Goal: Find specific page/section: Find specific page/section

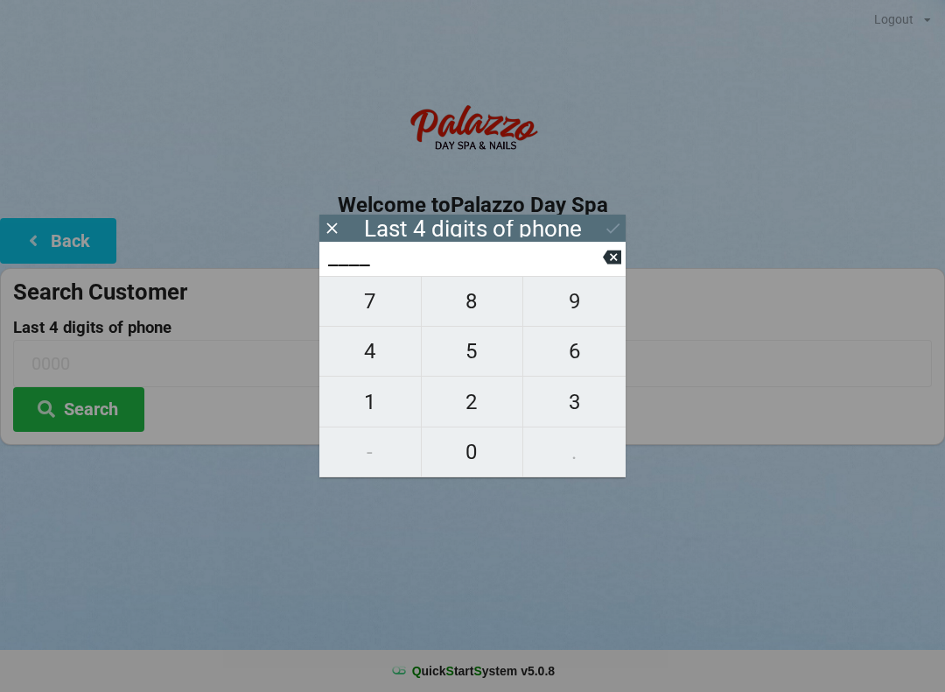
scroll to position [4, 5]
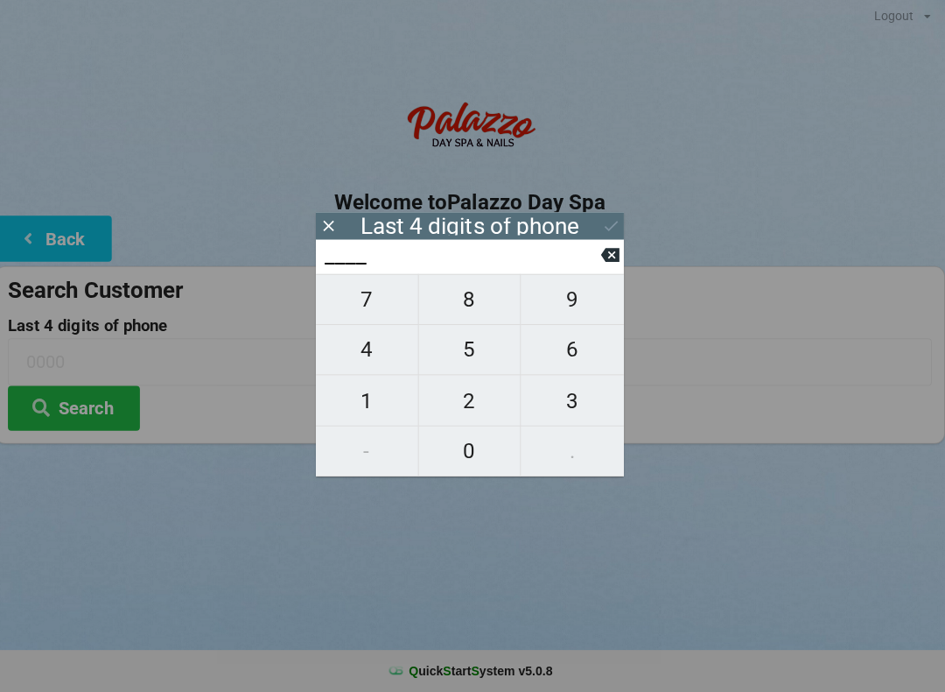
click at [557, 319] on span "9" at bounding box center [574, 301] width 102 height 37
type input "9___"
click at [463, 308] on span "8" at bounding box center [473, 301] width 102 height 37
type input "98__"
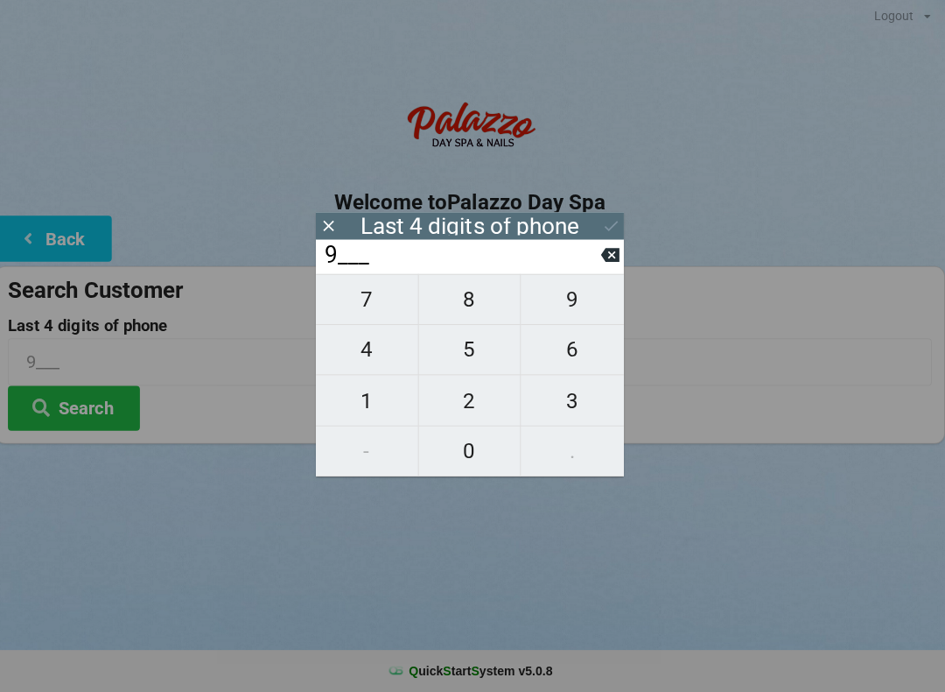
type input "98__"
click at [385, 349] on span "4" at bounding box center [370, 351] width 102 height 37
type input "984_"
click at [462, 305] on span "8" at bounding box center [473, 301] width 102 height 37
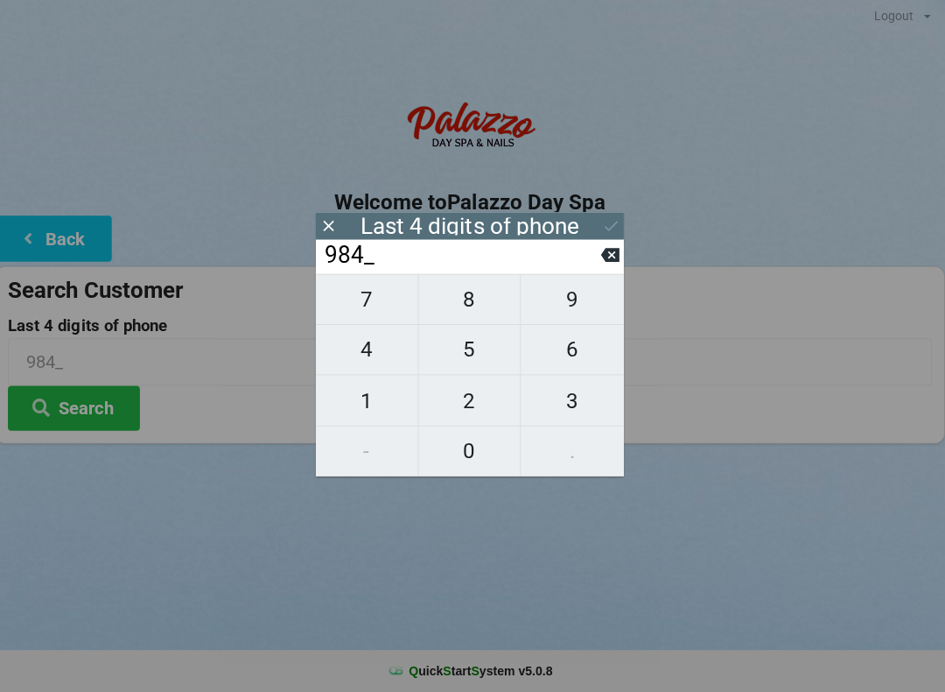
type input "9848"
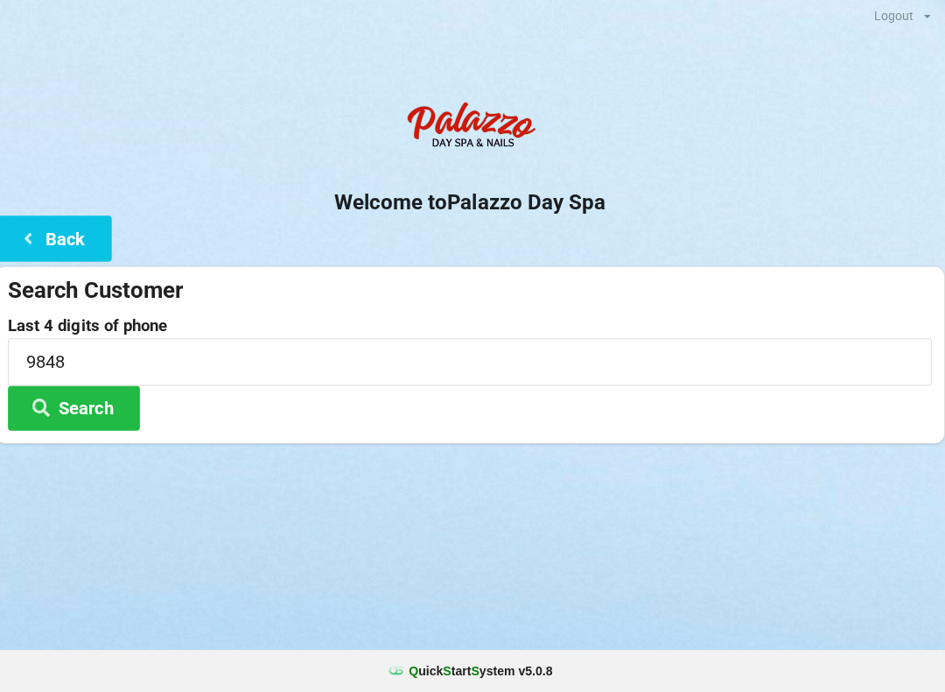
click at [152, 452] on div at bounding box center [472, 467] width 945 height 44
click at [107, 398] on button "Search" at bounding box center [78, 409] width 131 height 45
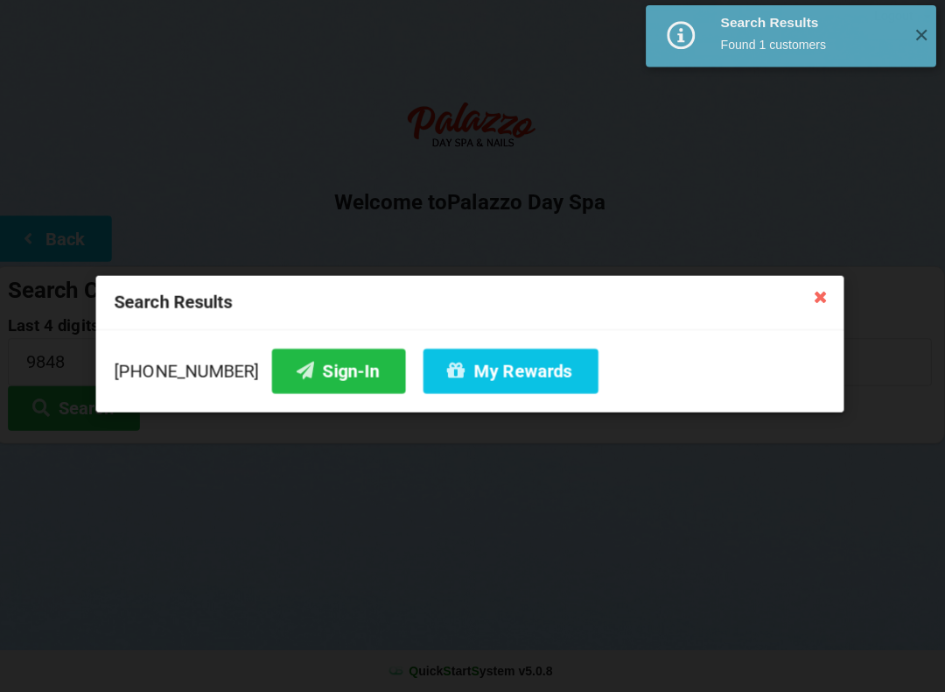
click at [320, 368] on button "Sign-In" at bounding box center [342, 372] width 133 height 45
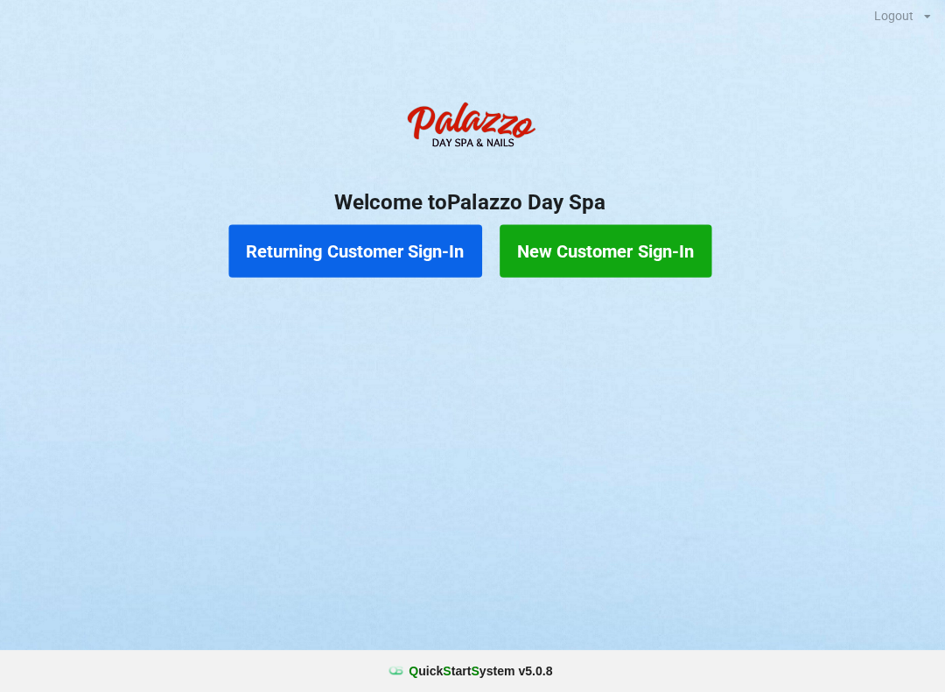
click at [408, 247] on button "Returning Customer Sign-In" at bounding box center [359, 253] width 252 height 53
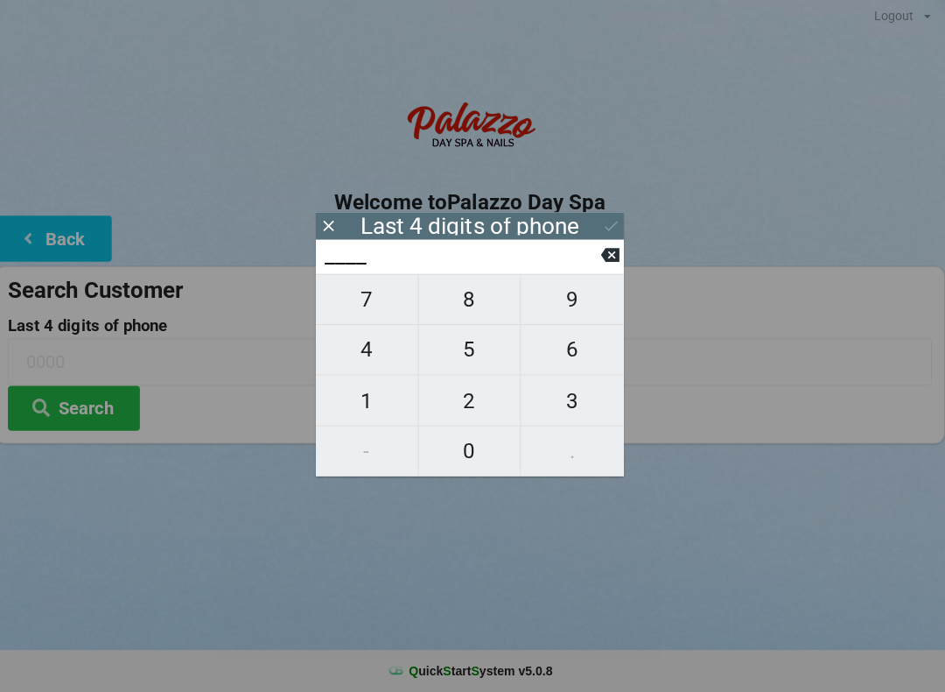
click at [559, 317] on span "9" at bounding box center [574, 301] width 102 height 37
type input "9___"
click at [452, 313] on span "8" at bounding box center [473, 301] width 102 height 37
type input "98__"
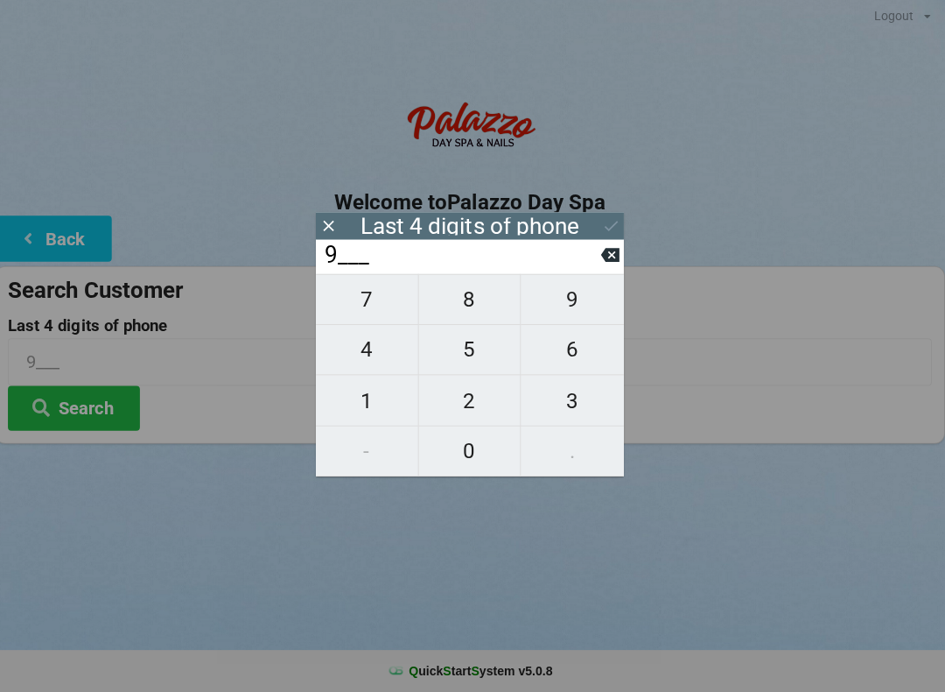
type input "98__"
click at [372, 352] on span "4" at bounding box center [370, 351] width 102 height 37
type input "984_"
click at [475, 306] on span "8" at bounding box center [473, 301] width 102 height 37
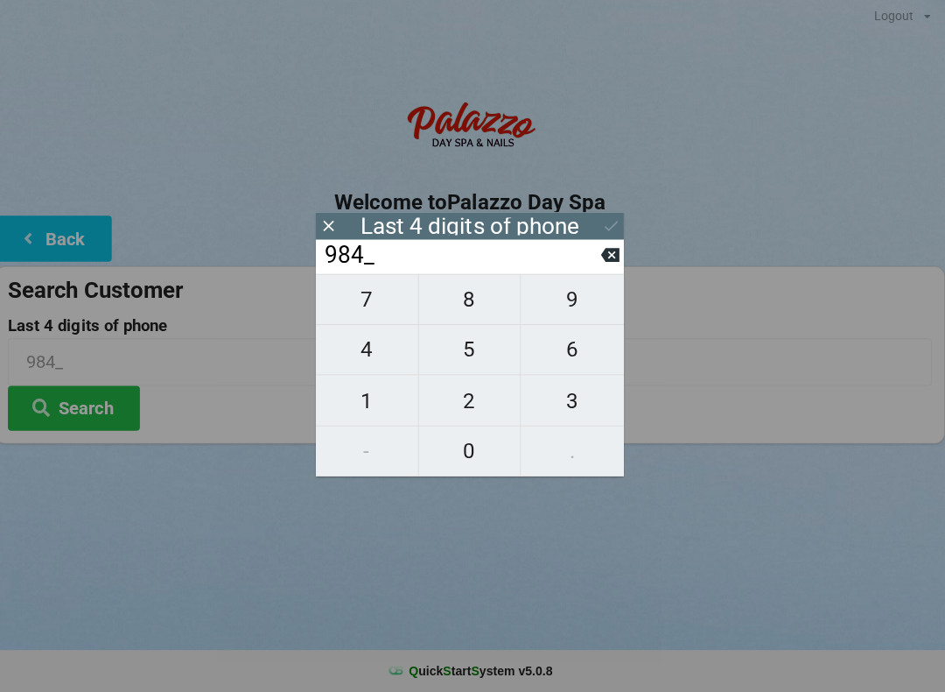
type input "9848"
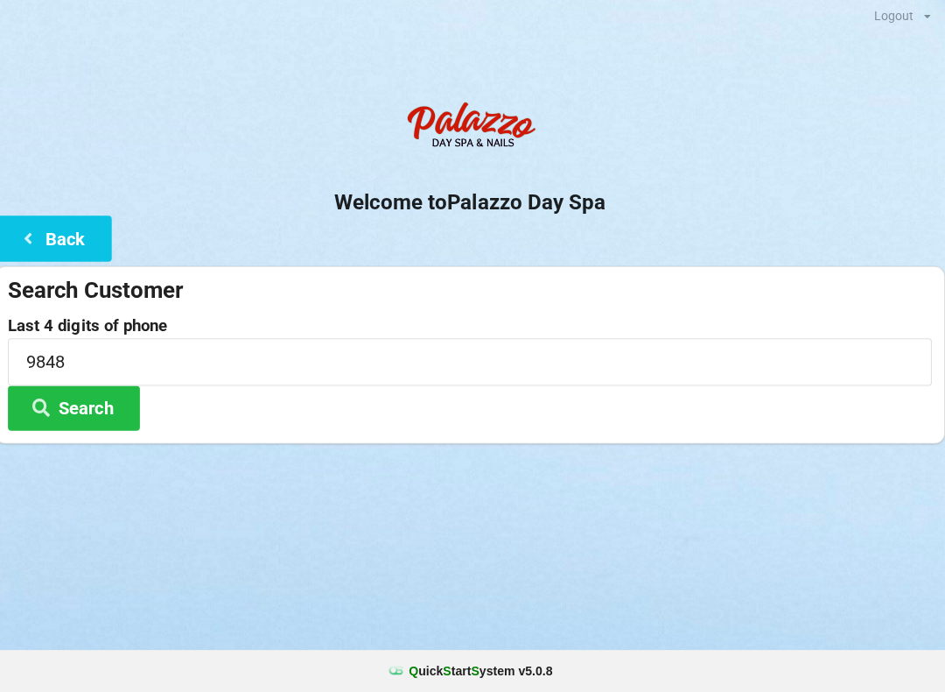
click at [226, 550] on div "Logout Logout Sign-In Welcome to Palazzo Day Spa Back Search Customer Last 4 di…" at bounding box center [472, 346] width 945 height 692
click at [119, 397] on button "Search" at bounding box center [78, 409] width 131 height 45
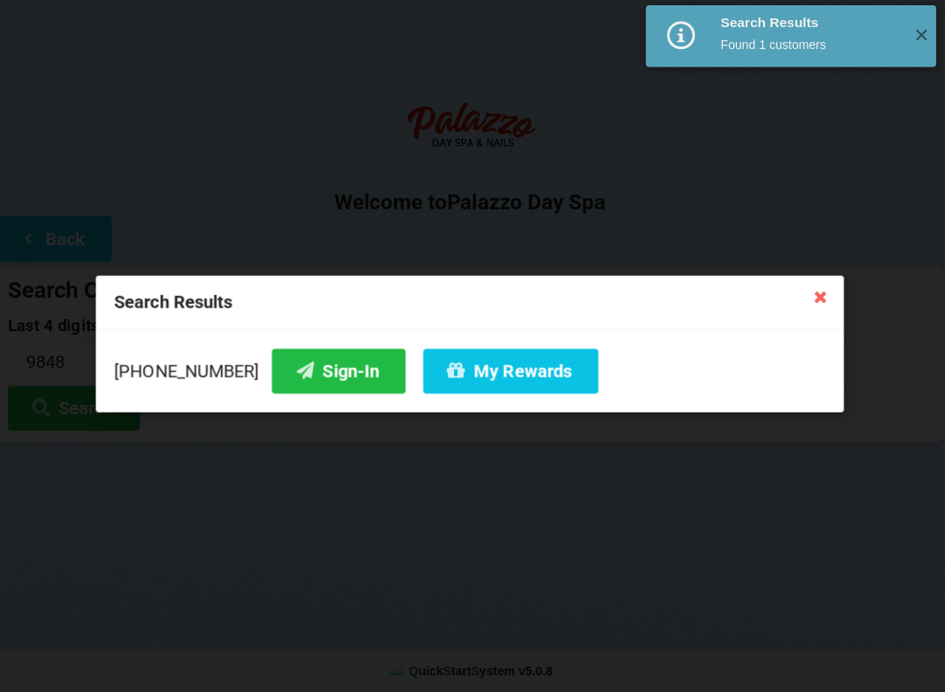
click at [499, 366] on button "My Rewards" at bounding box center [513, 372] width 174 height 45
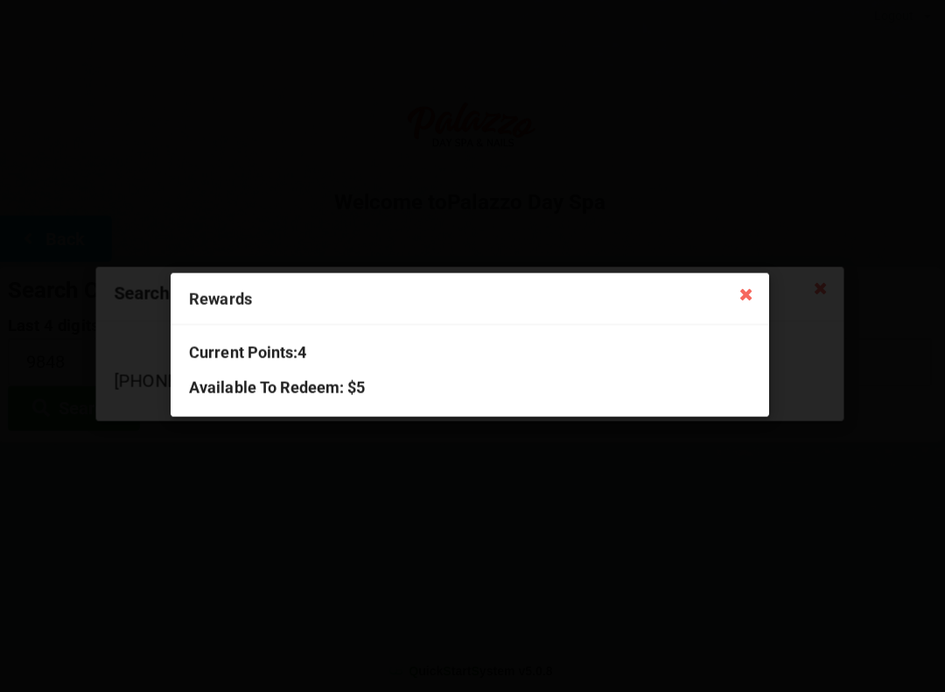
click at [752, 285] on icon at bounding box center [748, 295] width 28 height 28
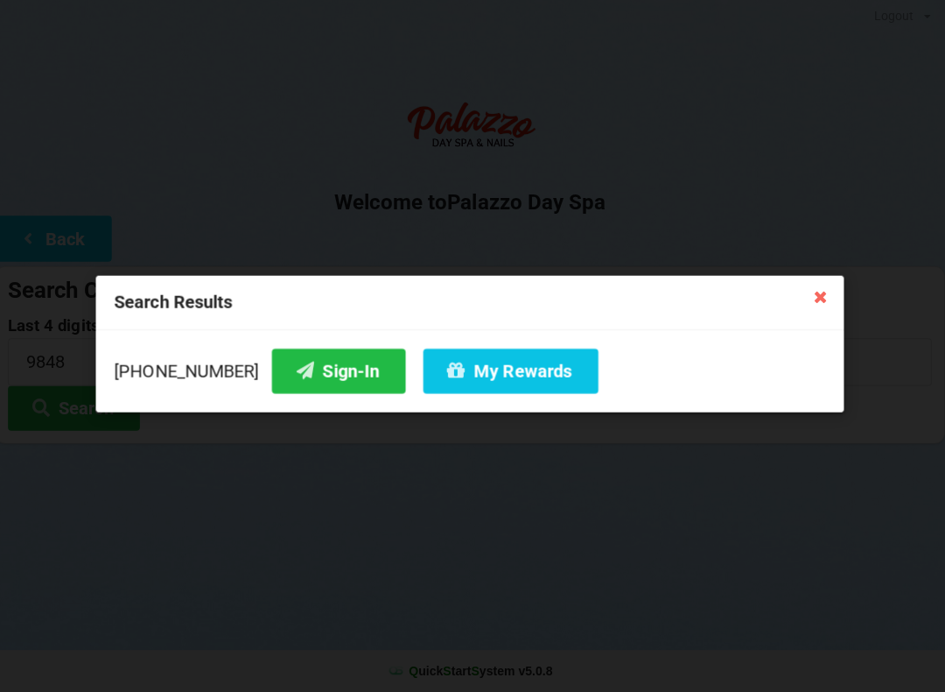
click at [578, 559] on div "Search Results [PHONE_NUMBER] Sign-In My Rewards" at bounding box center [472, 346] width 945 height 692
click at [813, 303] on icon at bounding box center [822, 298] width 28 height 28
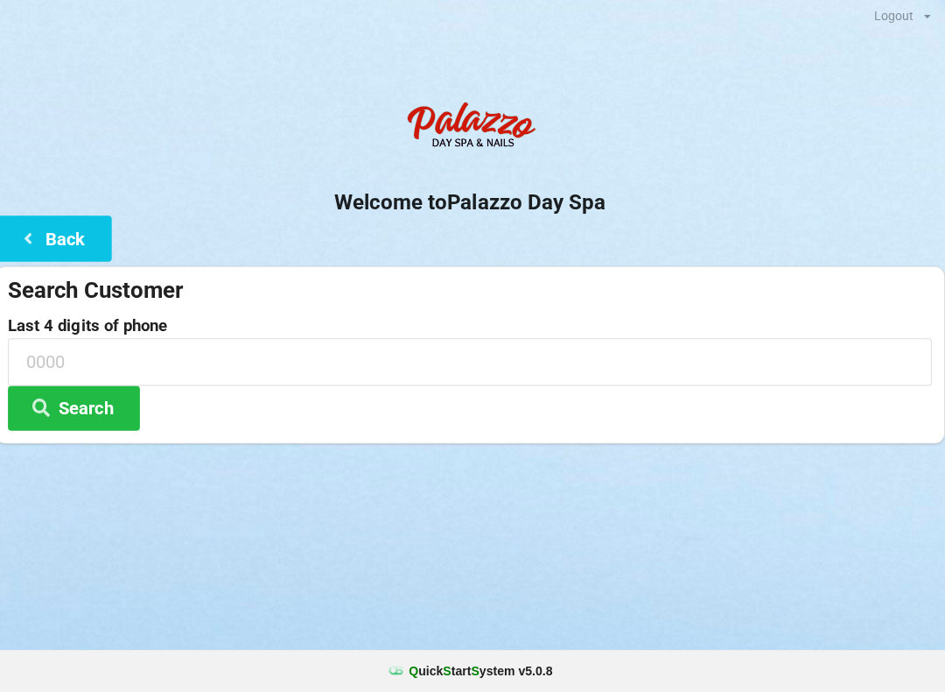
click at [66, 207] on h2 "Welcome to [GEOGRAPHIC_DATA]" at bounding box center [472, 205] width 945 height 27
click at [52, 224] on button "Back" at bounding box center [58, 240] width 116 height 45
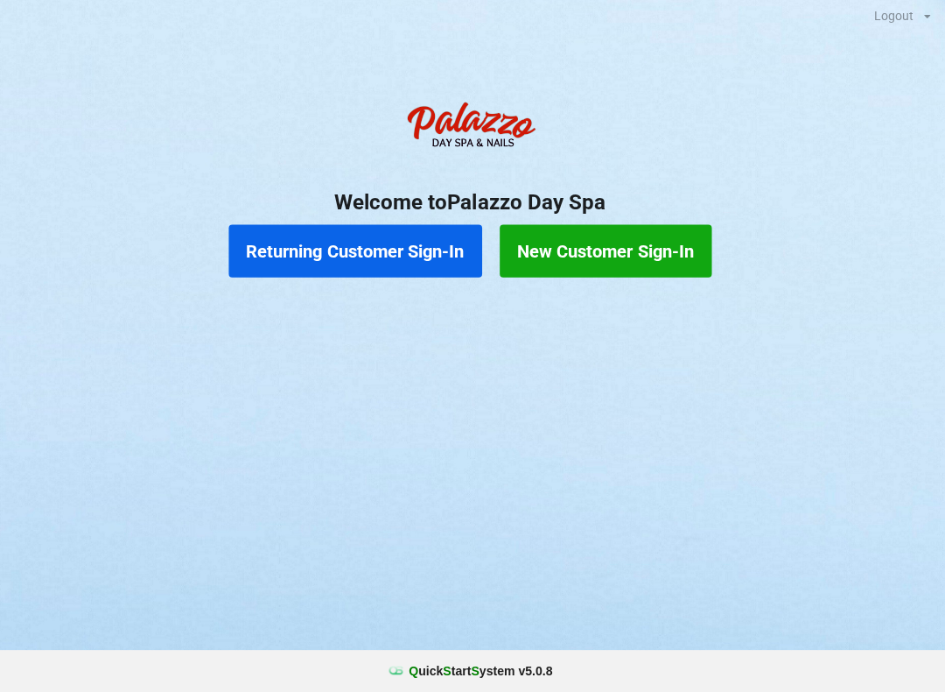
click at [387, 252] on button "Returning Customer Sign-In" at bounding box center [359, 253] width 252 height 53
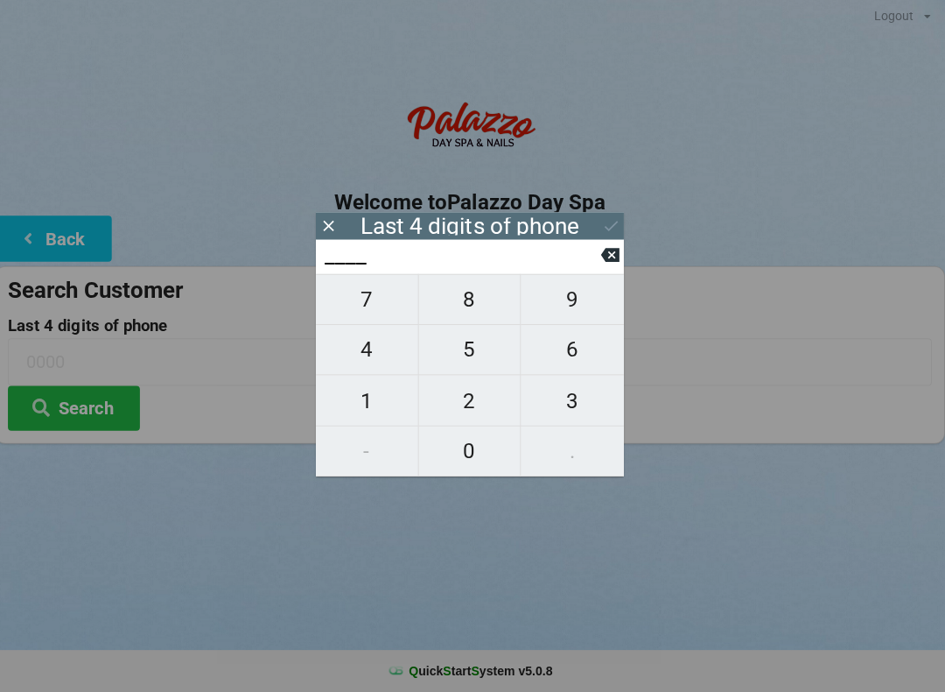
click at [576, 349] on span "6" at bounding box center [574, 351] width 102 height 37
type input "6___"
click at [377, 294] on span "7" at bounding box center [370, 301] width 102 height 37
type input "67__"
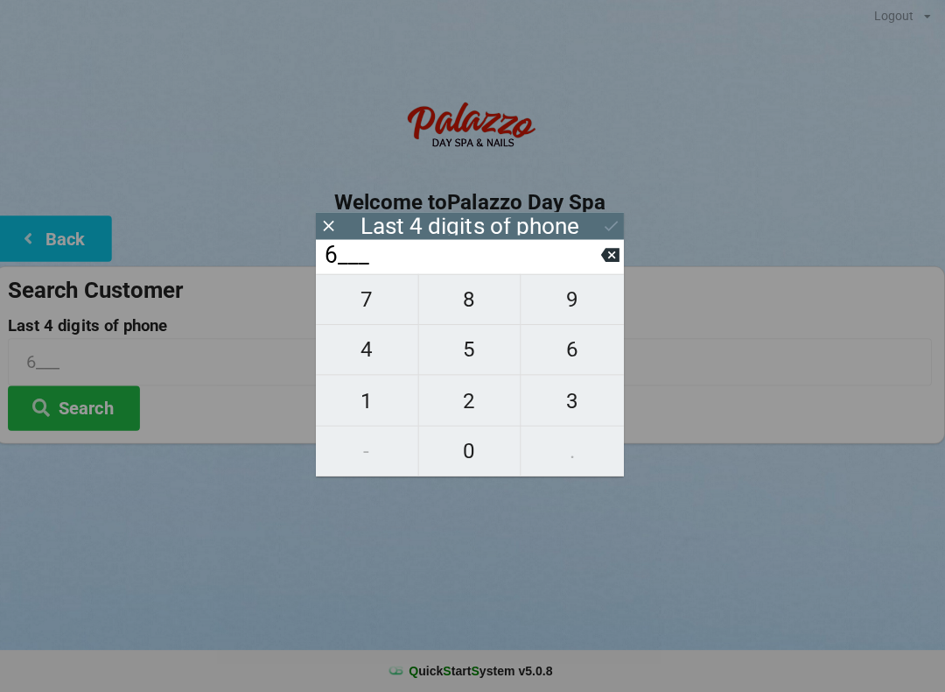
type input "67__"
click at [373, 296] on span "7" at bounding box center [370, 301] width 102 height 37
type input "677_"
click at [579, 348] on span "6" at bounding box center [574, 351] width 102 height 37
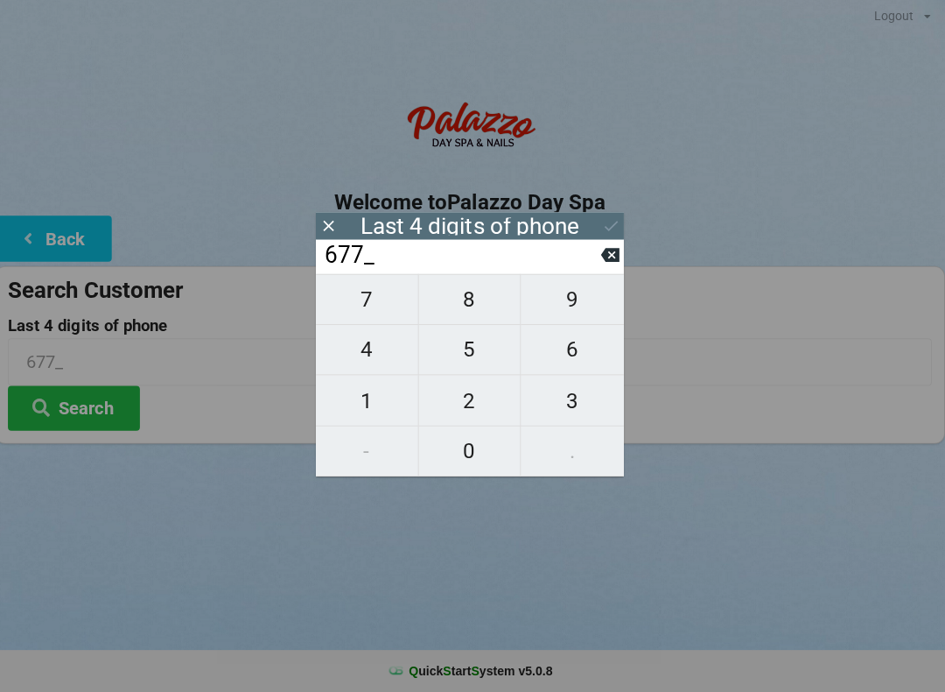
type input "6776"
click at [604, 220] on icon at bounding box center [613, 228] width 18 height 18
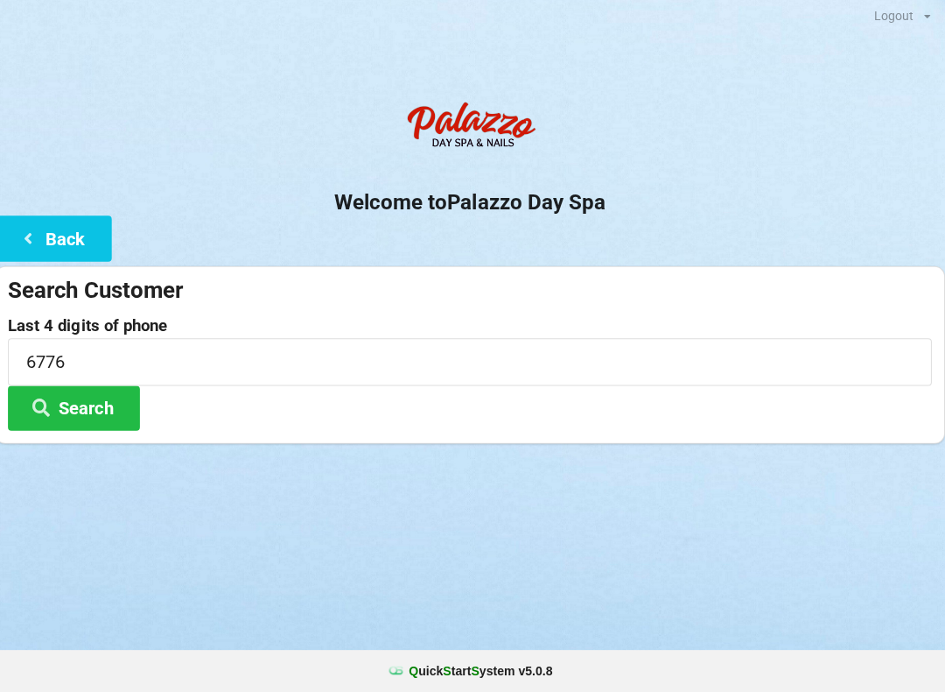
click at [107, 404] on button "Search" at bounding box center [78, 409] width 131 height 45
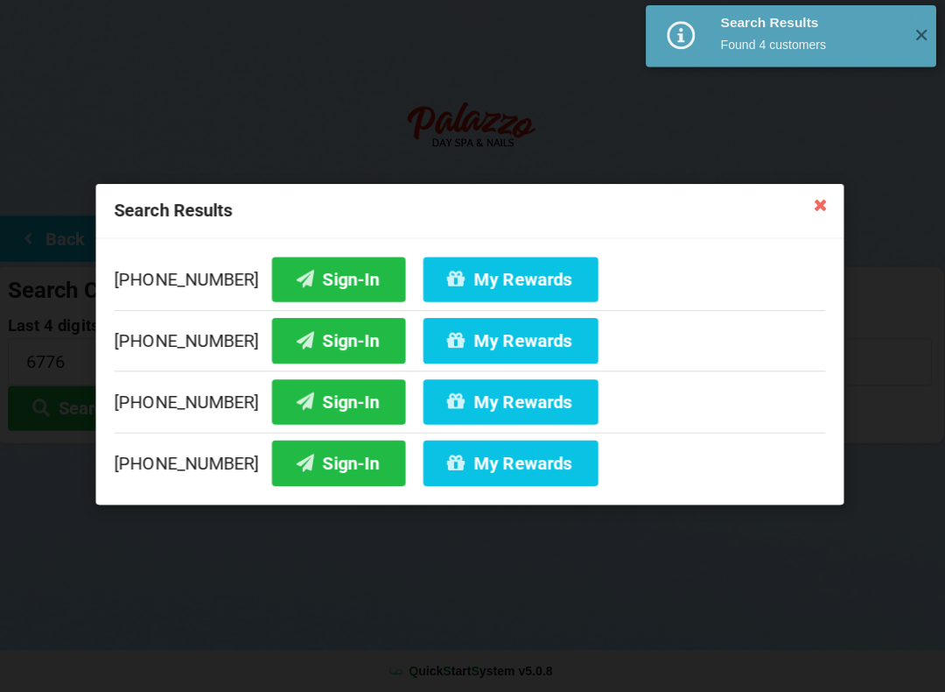
click at [313, 273] on button "Sign-In" at bounding box center [342, 281] width 133 height 45
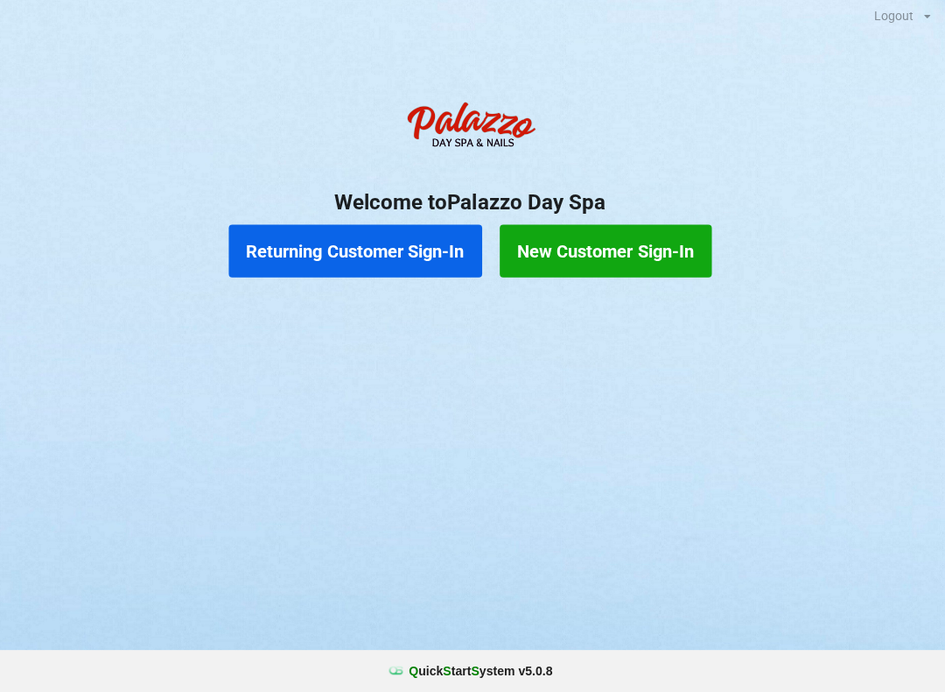
click at [368, 247] on button "Returning Customer Sign-In" at bounding box center [359, 253] width 252 height 53
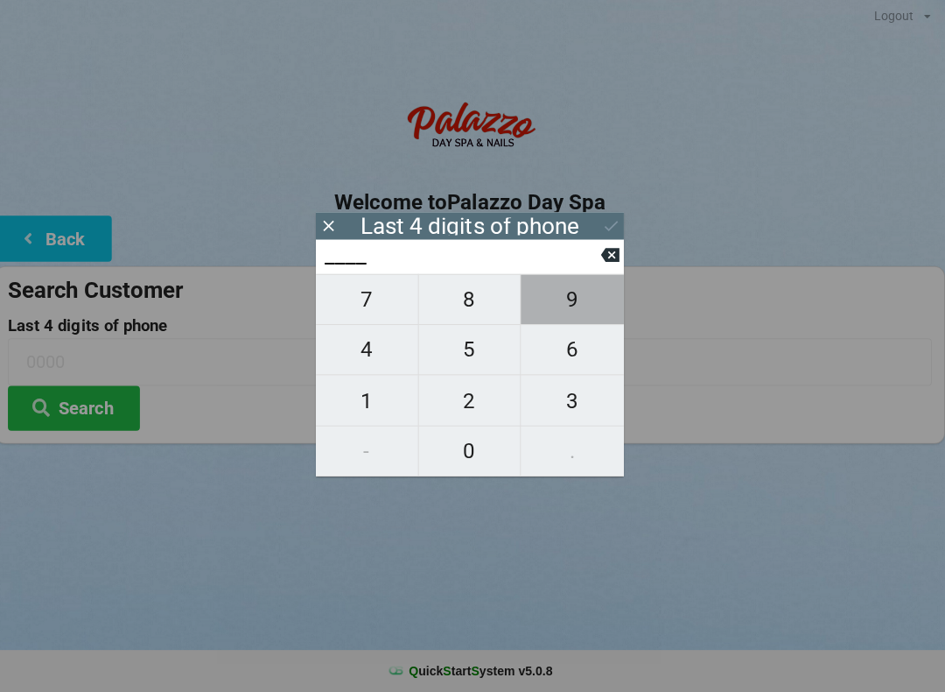
click at [552, 311] on span "9" at bounding box center [574, 301] width 102 height 37
type input "9___"
click at [358, 313] on span "7" at bounding box center [370, 301] width 102 height 37
type input "97__"
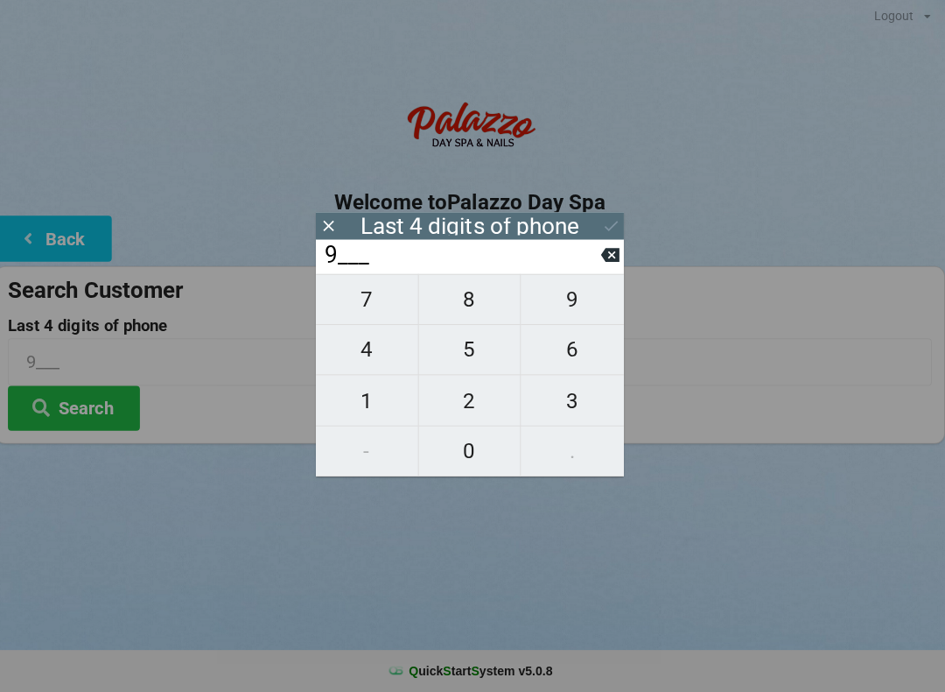
type input "97__"
click at [468, 318] on span "8" at bounding box center [473, 301] width 102 height 37
type input "978_"
click at [458, 408] on span "2" at bounding box center [473, 401] width 102 height 37
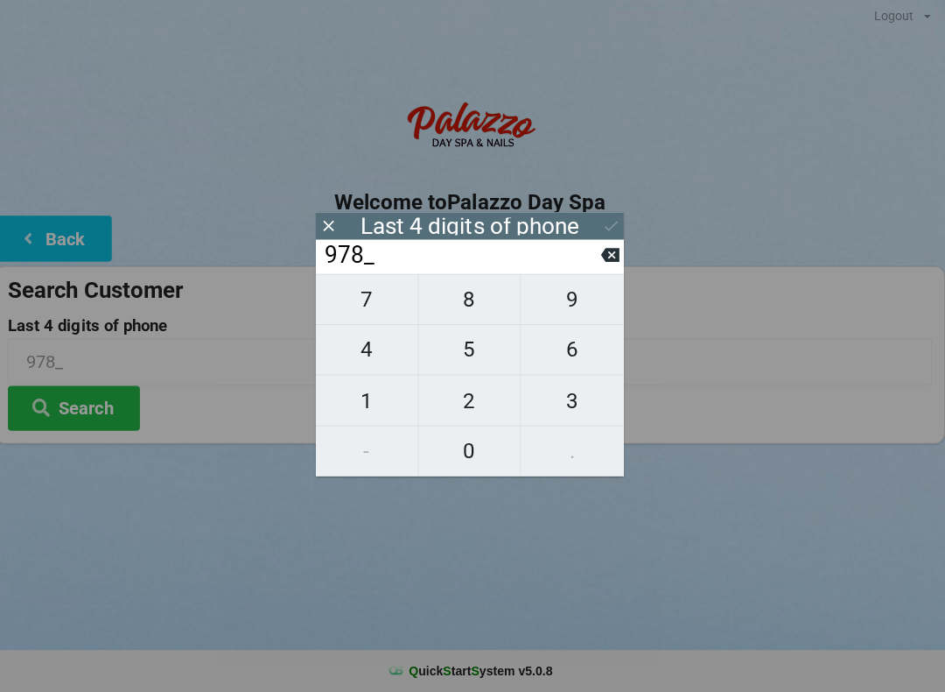
type input "9782"
click at [360, 394] on div "7 8 9 4 5 6 1 2 3 - 0 ." at bounding box center [472, 376] width 306 height 201
click at [606, 264] on icon at bounding box center [612, 257] width 18 height 14
click at [603, 269] on button at bounding box center [612, 257] width 18 height 24
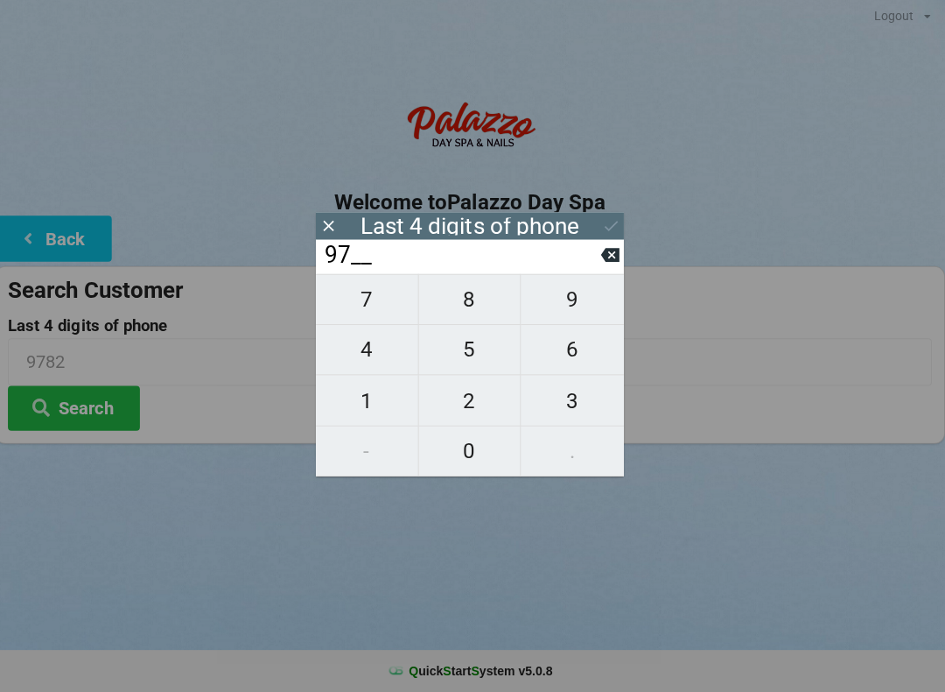
click at [597, 271] on input "97__" at bounding box center [464, 257] width 277 height 28
click at [595, 284] on button "9" at bounding box center [574, 301] width 102 height 51
type input "979_"
click at [603, 266] on icon at bounding box center [612, 257] width 18 height 18
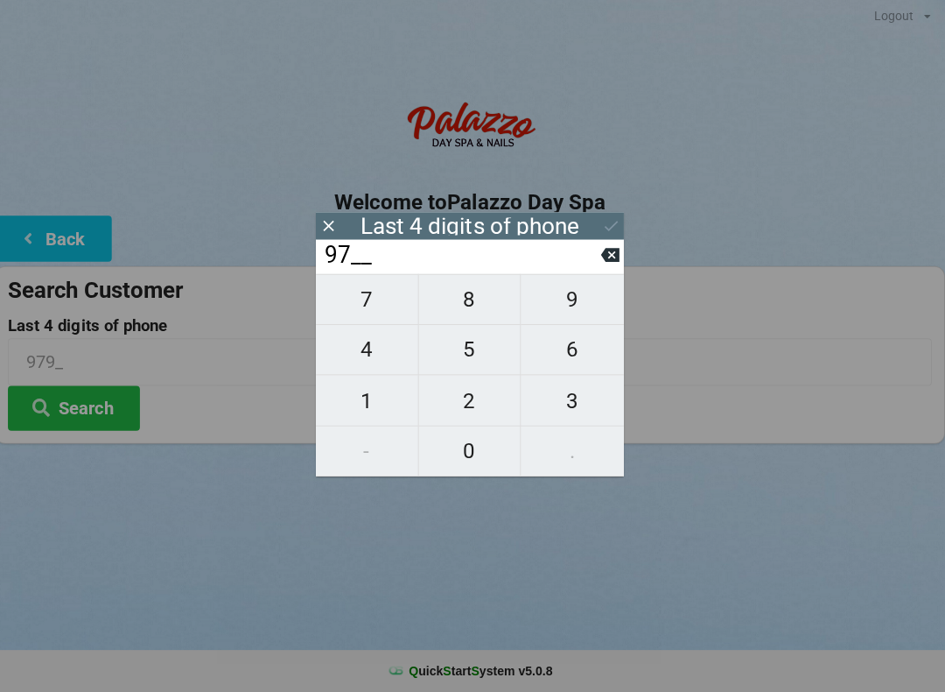
click at [603, 266] on icon at bounding box center [612, 257] width 18 height 18
click at [593, 269] on input "9___" at bounding box center [464, 257] width 277 height 28
click at [593, 270] on input "9___" at bounding box center [464, 257] width 277 height 28
click at [588, 271] on input "9___" at bounding box center [464, 257] width 277 height 28
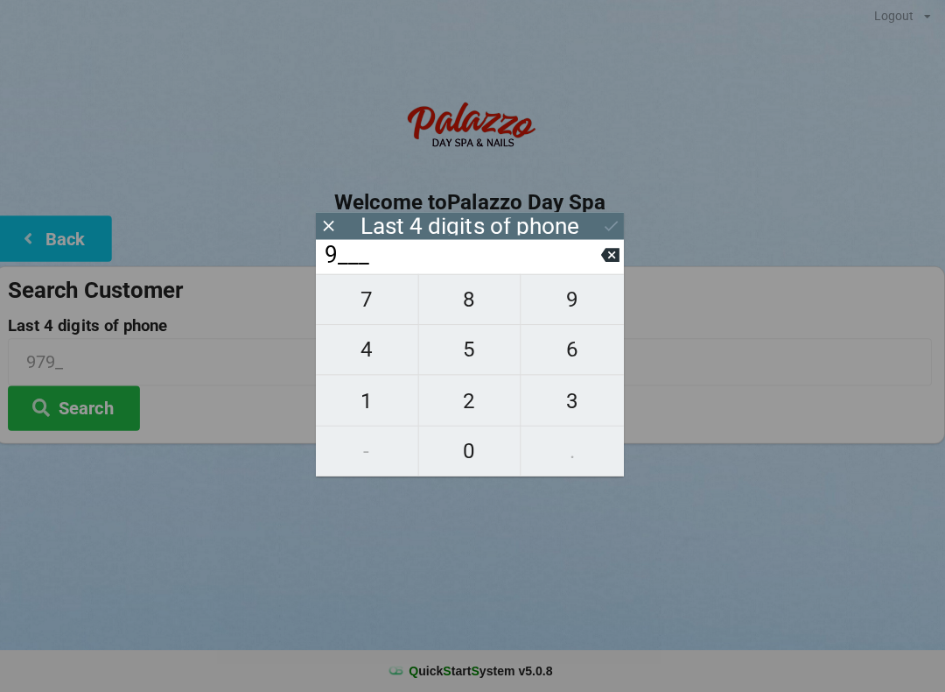
click at [606, 266] on icon at bounding box center [612, 257] width 18 height 18
click at [563, 362] on span "6" at bounding box center [574, 351] width 102 height 37
type input "6___"
click at [370, 311] on span "7" at bounding box center [370, 301] width 102 height 37
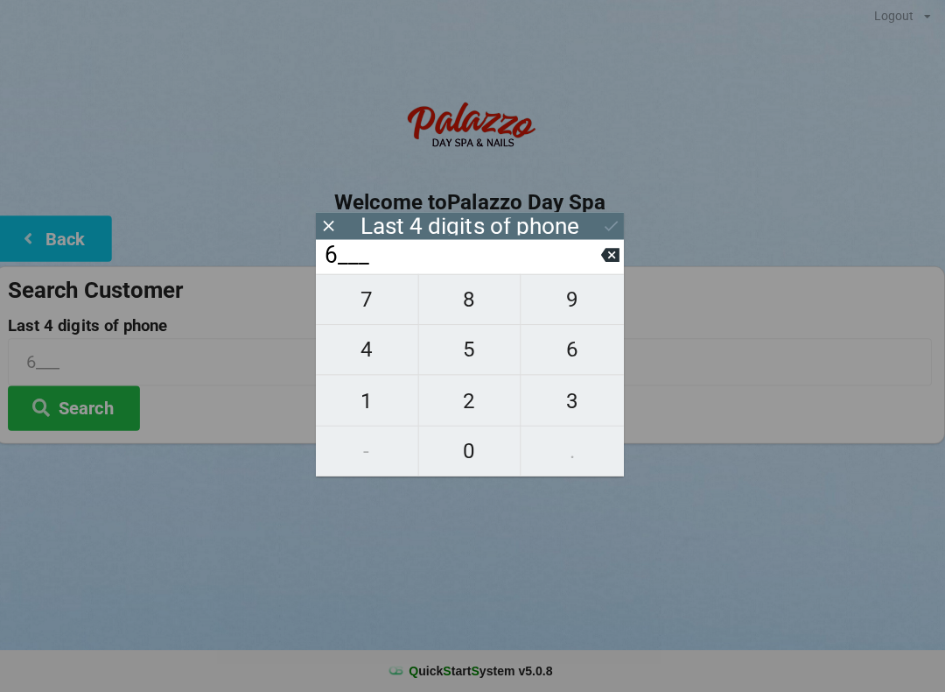
type input "67__"
click at [460, 357] on span "5" at bounding box center [473, 351] width 102 height 37
type input "675_"
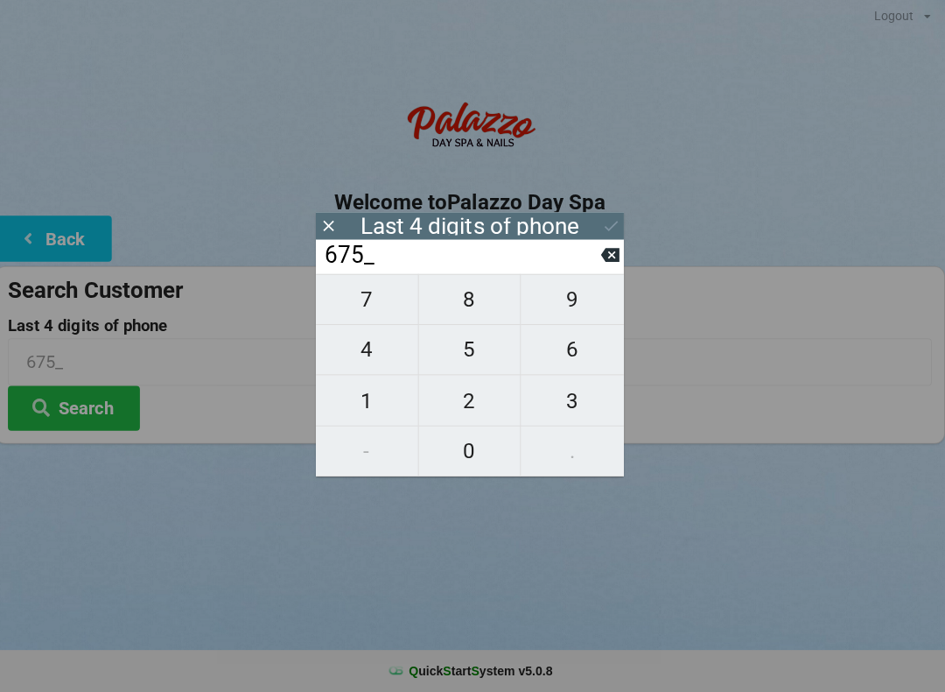
click at [471, 448] on span "0" at bounding box center [473, 451] width 102 height 37
type input "6750"
click at [604, 219] on icon at bounding box center [613, 228] width 18 height 18
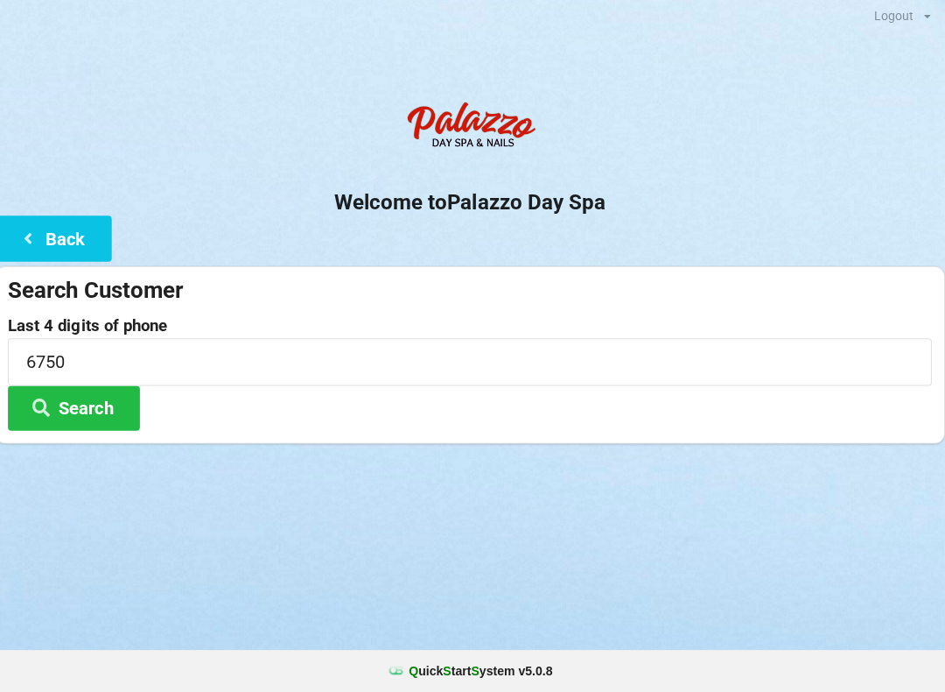
click at [64, 406] on button "Search" at bounding box center [78, 409] width 131 height 45
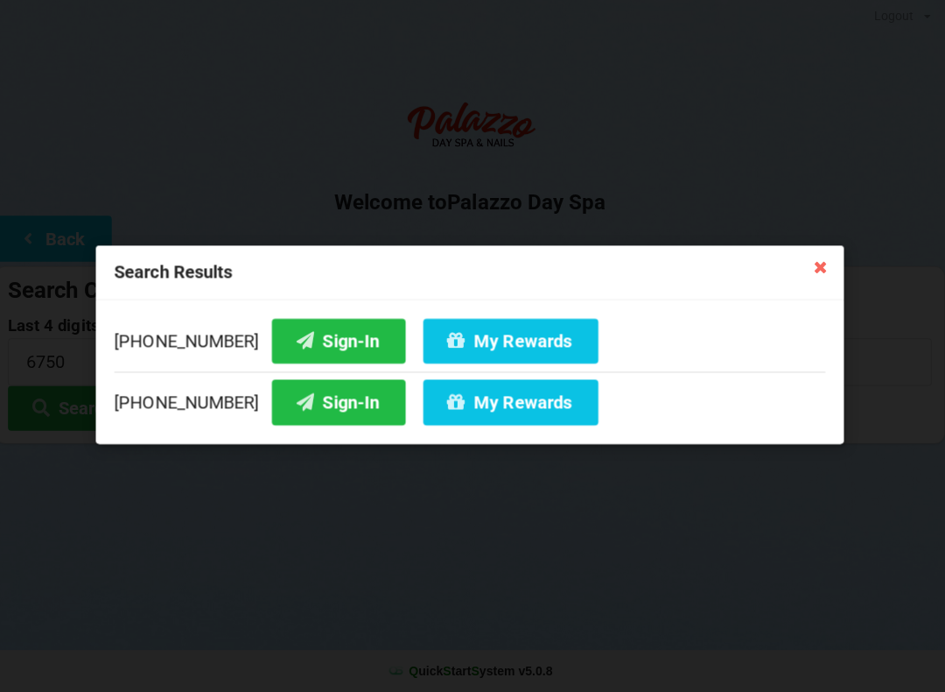
click at [476, 391] on button "My Rewards" at bounding box center [513, 403] width 174 height 45
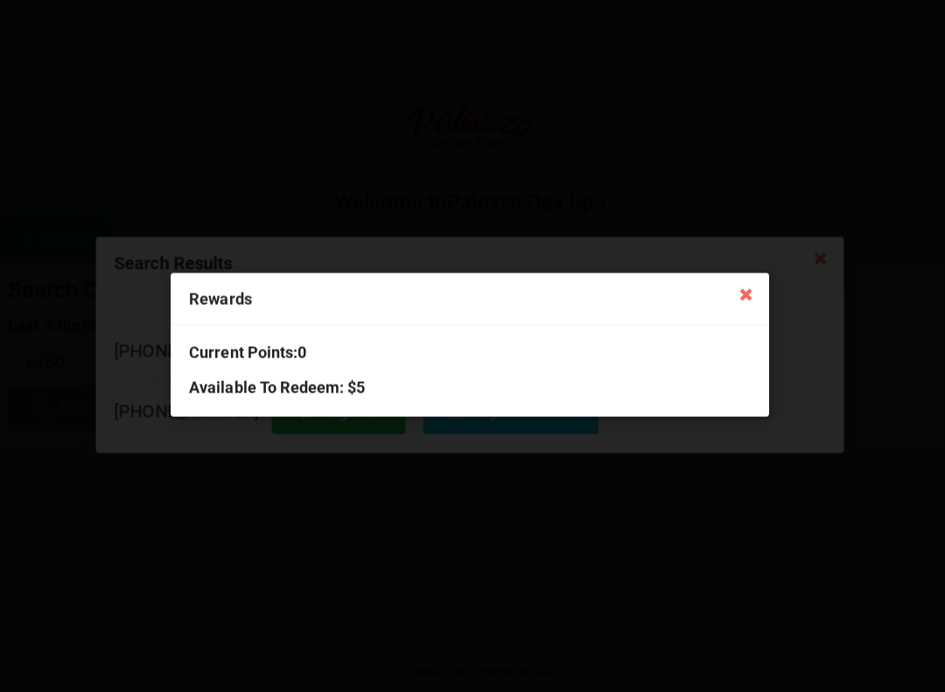
click at [591, 382] on h3 "Available To Redeem : $5" at bounding box center [472, 388] width 558 height 20
click at [740, 281] on icon at bounding box center [748, 295] width 28 height 28
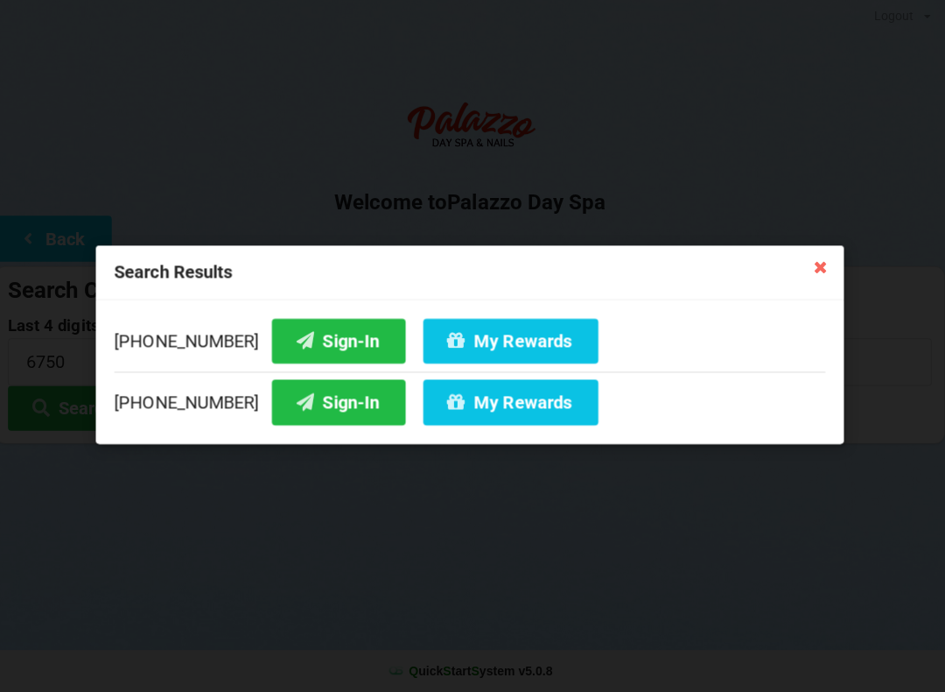
click at [498, 398] on button "My Rewards" at bounding box center [513, 403] width 174 height 45
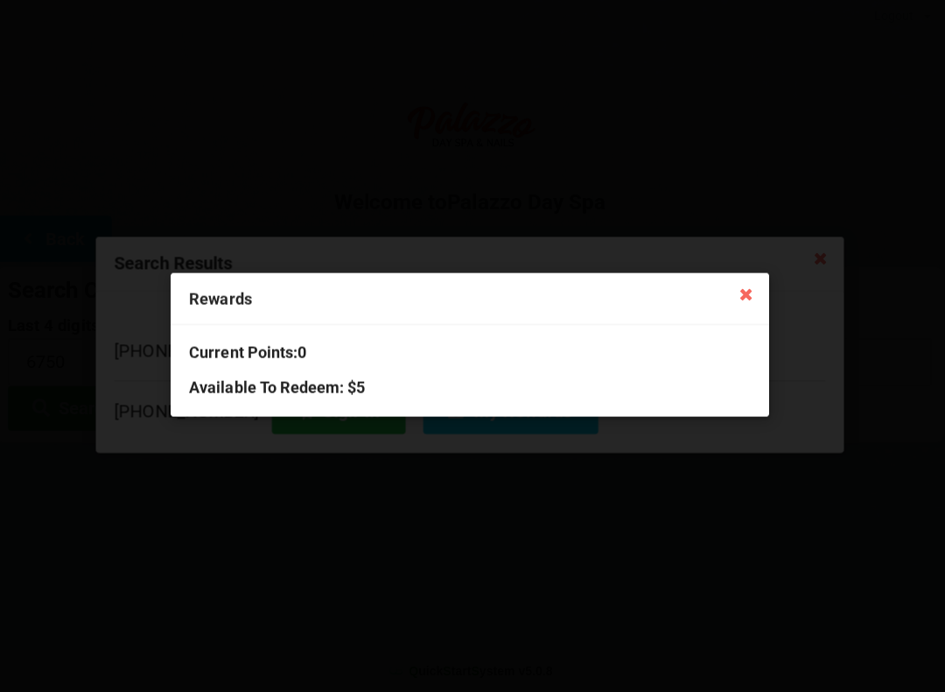
click at [748, 298] on icon at bounding box center [748, 295] width 28 height 28
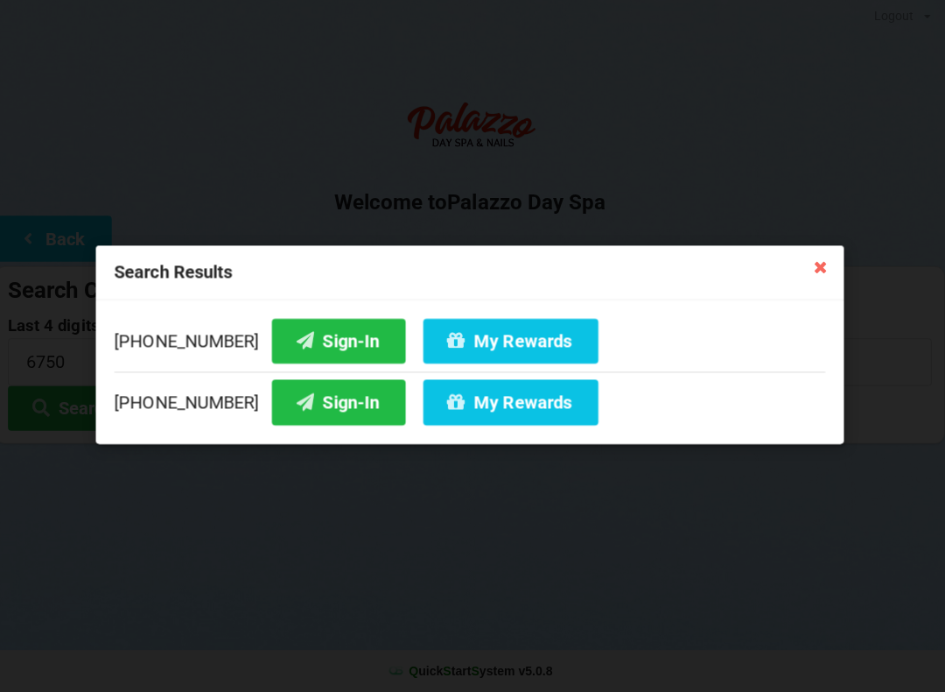
click at [792, 260] on div "Search Results" at bounding box center [473, 275] width 744 height 54
click at [829, 273] on icon at bounding box center [822, 268] width 28 height 28
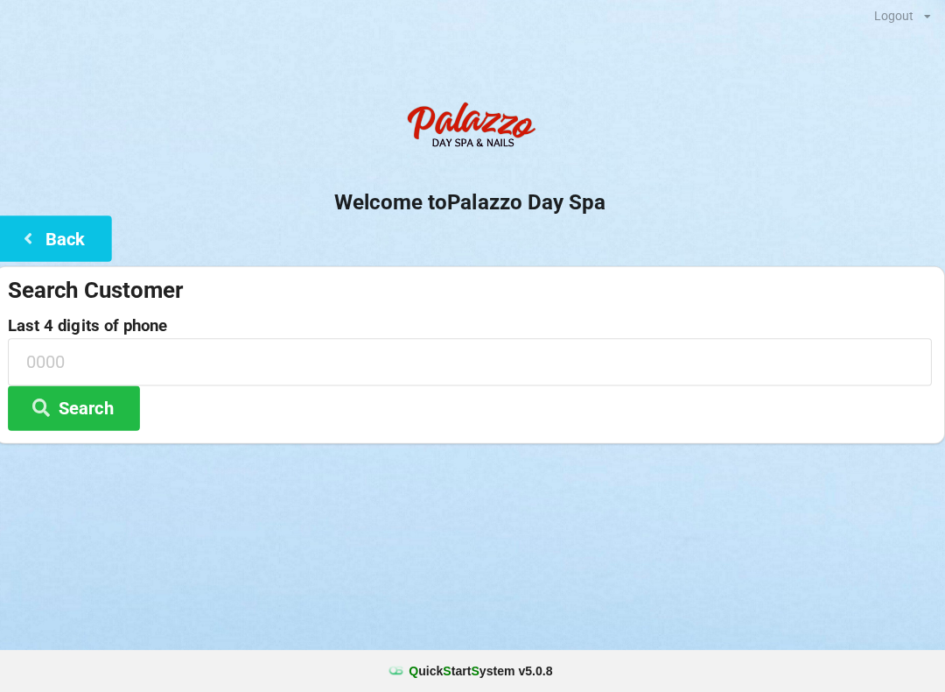
click at [104, 402] on button "Search" at bounding box center [78, 409] width 131 height 45
click at [67, 424] on button "Search" at bounding box center [78, 409] width 131 height 45
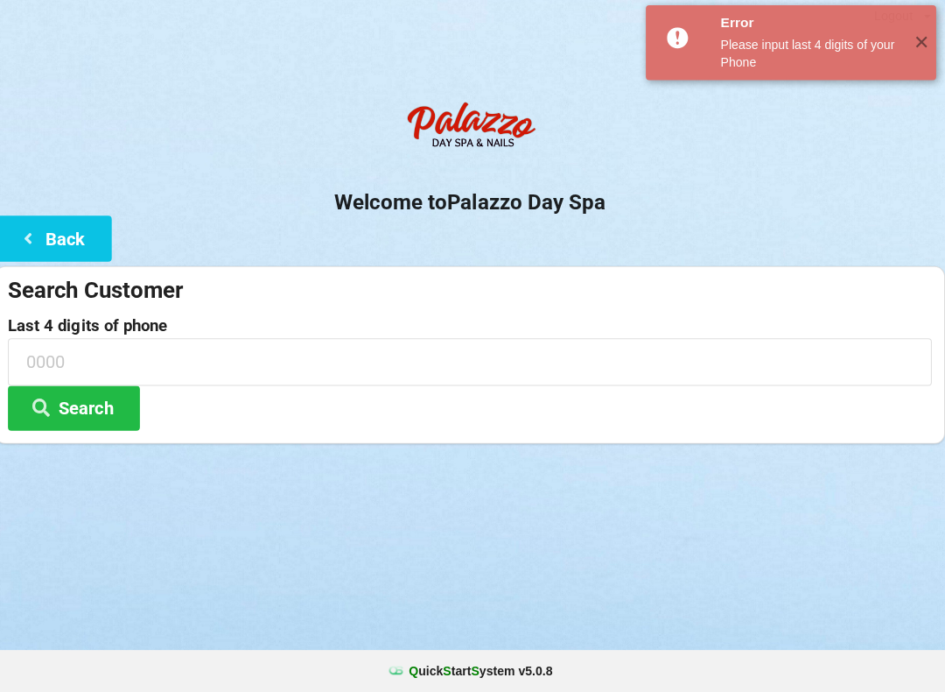
click at [74, 229] on button "Back" at bounding box center [58, 240] width 116 height 45
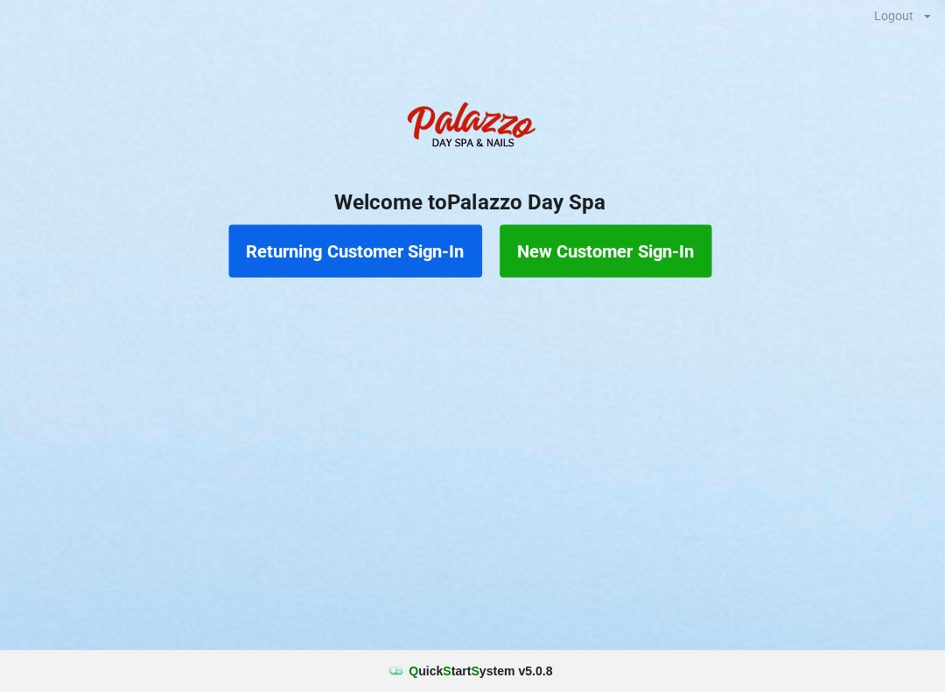
click at [396, 249] on button "Returning Customer Sign-In" at bounding box center [359, 253] width 252 height 53
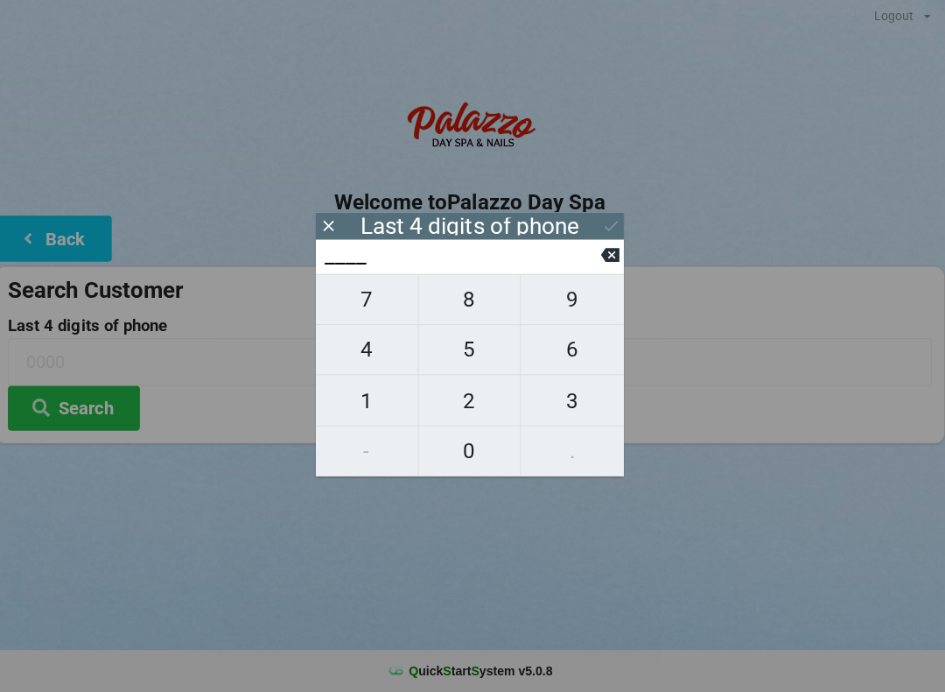
click at [581, 415] on span "3" at bounding box center [574, 401] width 102 height 37
type input "3___"
click at [474, 313] on span "8" at bounding box center [473, 301] width 102 height 37
type input "38__"
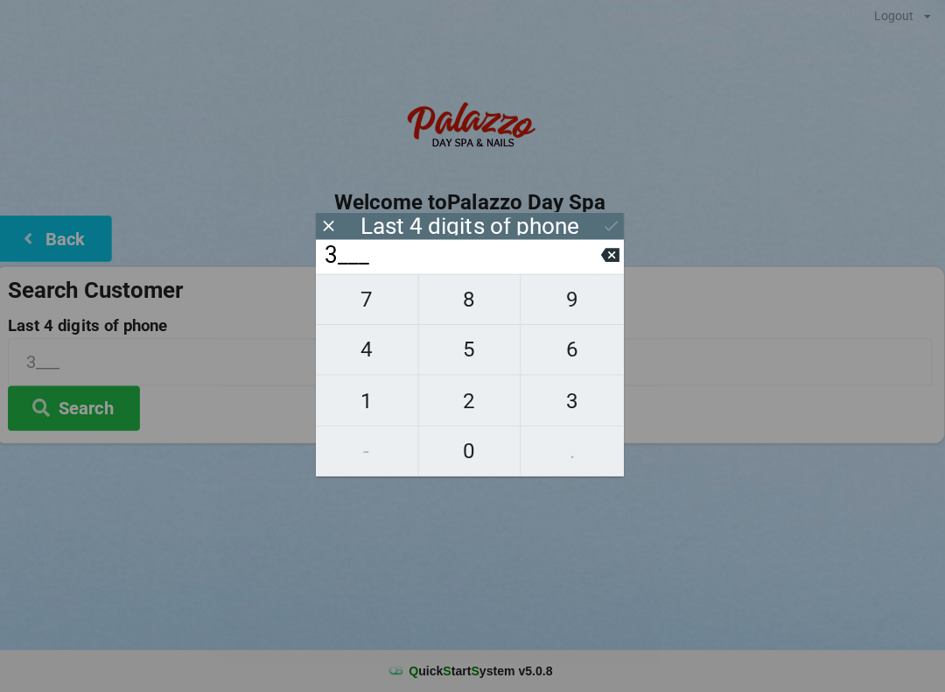
type input "38__"
click at [469, 317] on span "8" at bounding box center [473, 301] width 102 height 37
type input "388_"
click at [577, 356] on span "6" at bounding box center [574, 351] width 102 height 37
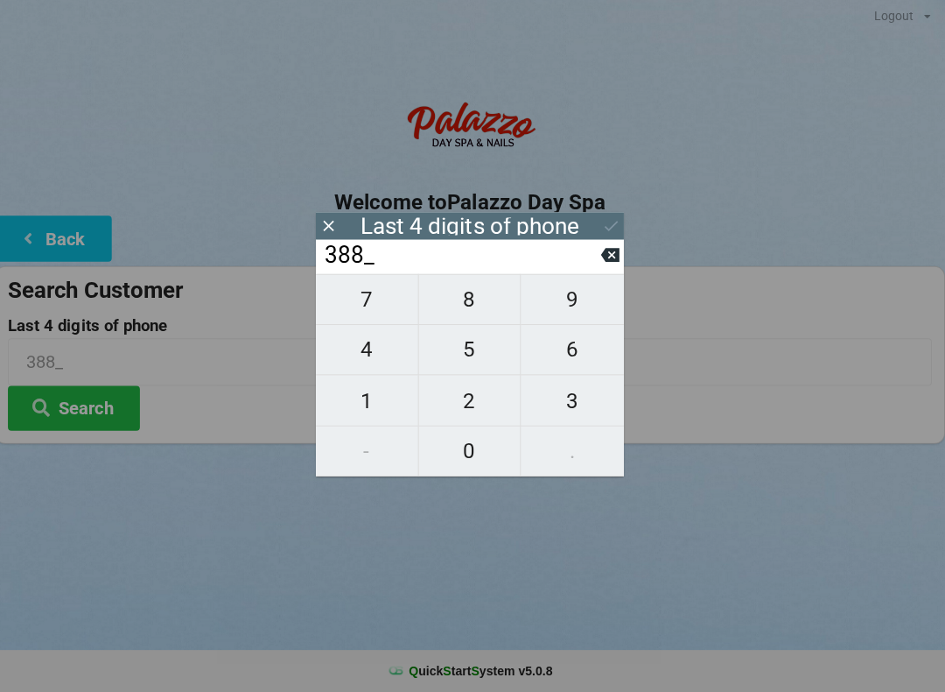
type input "3886"
click at [65, 404] on button "Search" at bounding box center [78, 409] width 131 height 45
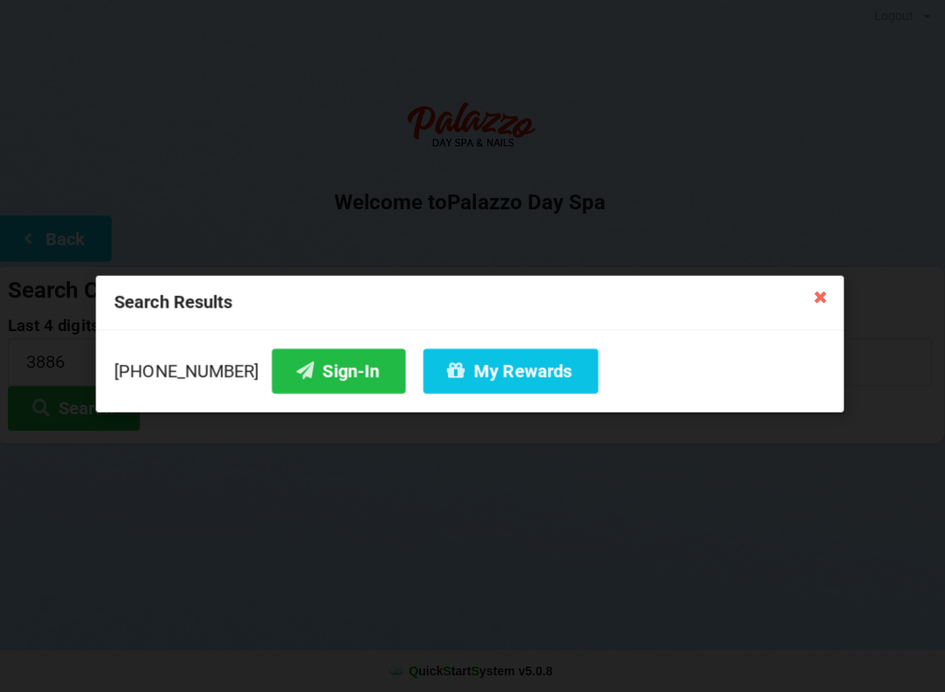
click at [319, 366] on button "Sign-In" at bounding box center [342, 372] width 133 height 45
